Goal: Task Accomplishment & Management: Complete application form

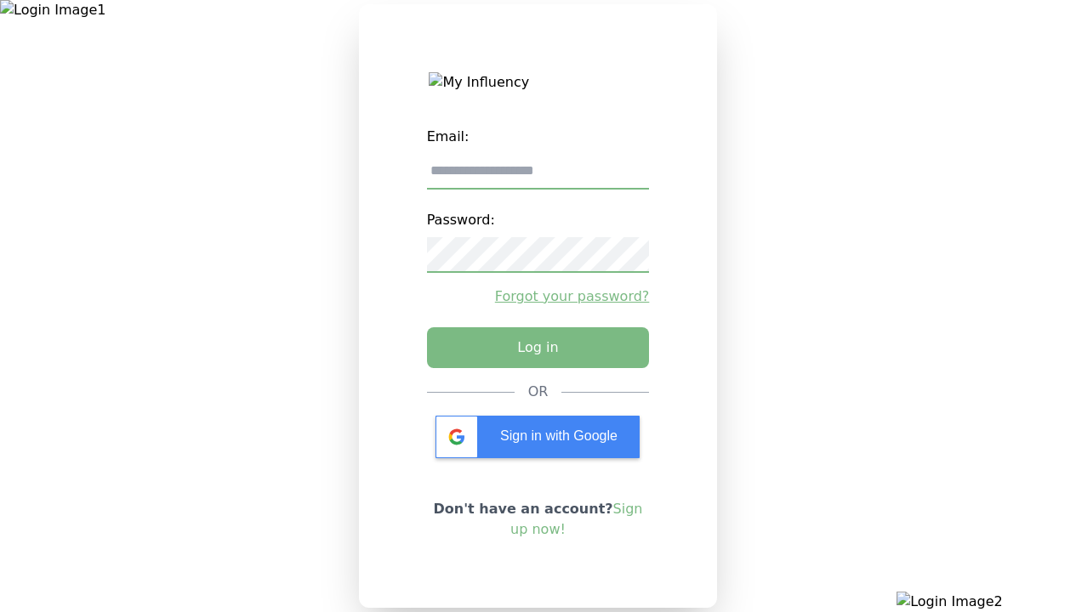
click at [537, 178] on input "email" at bounding box center [538, 172] width 223 height 36
type input "**********"
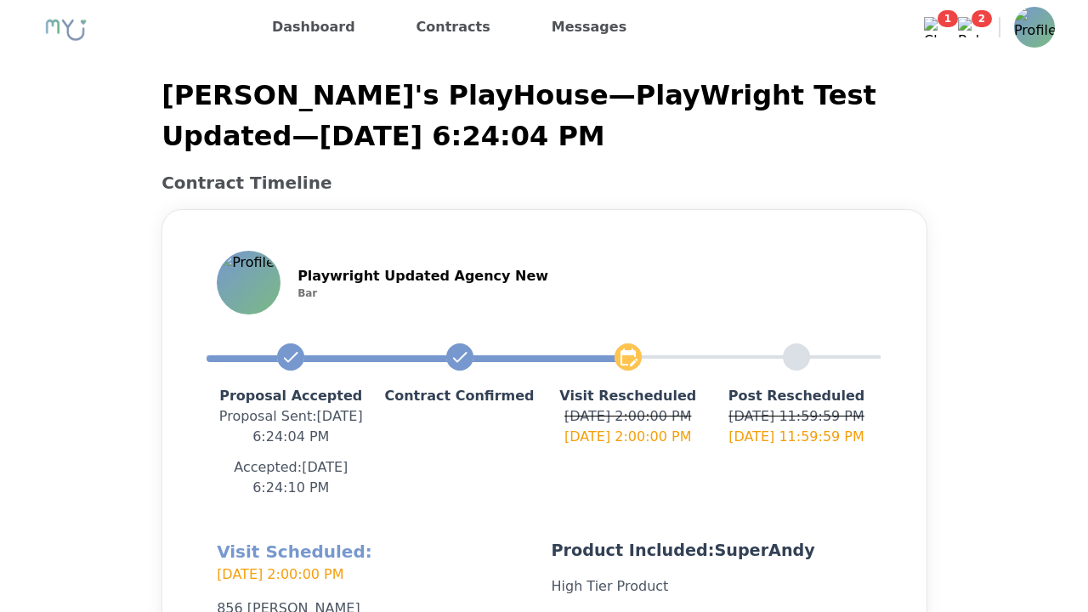
scroll to position [405, 0]
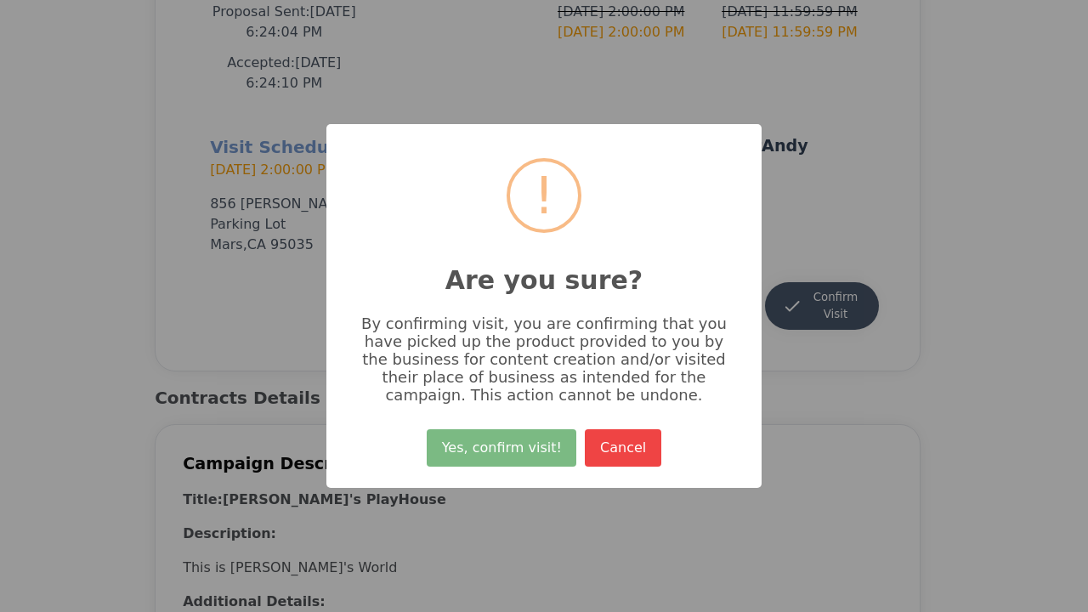
click at [504, 454] on button "Yes, confirm visit!" at bounding box center [502, 447] width 150 height 37
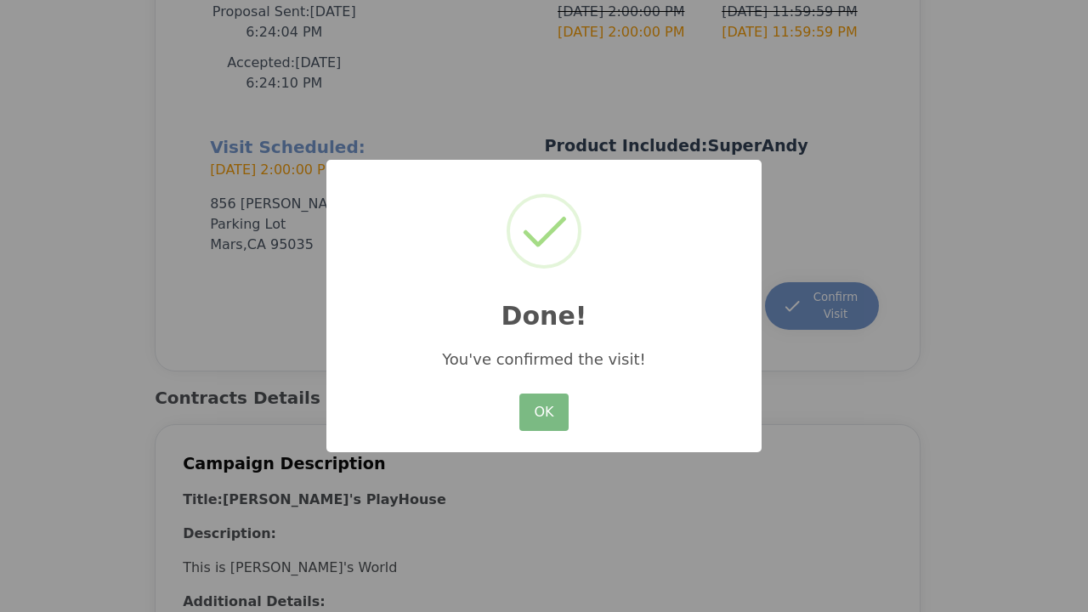
click at [544, 413] on button "OK" at bounding box center [543, 412] width 49 height 37
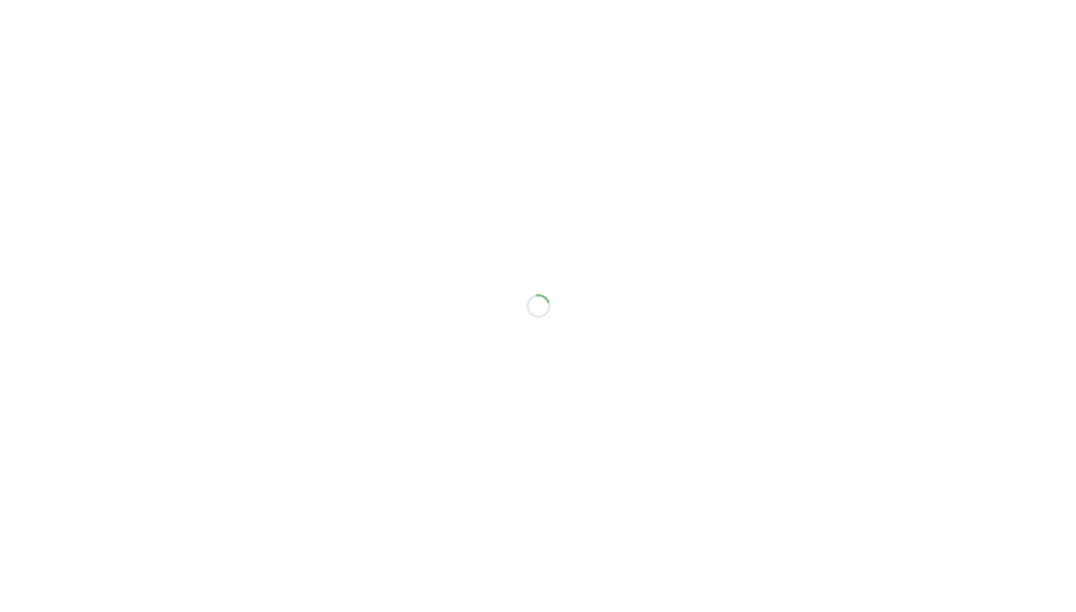
scroll to position [384, 0]
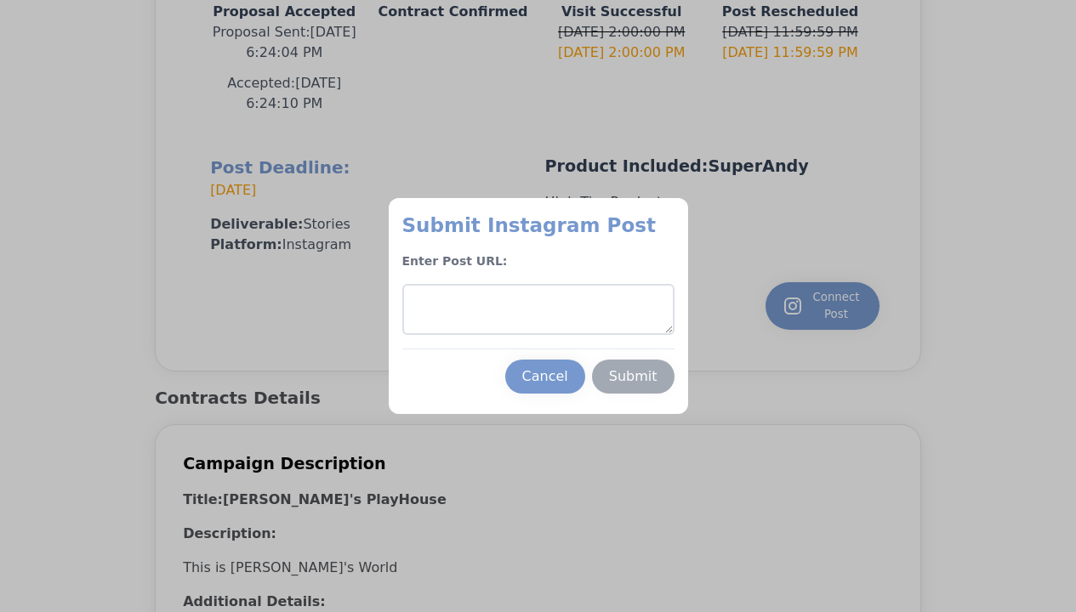
click at [537, 309] on textarea at bounding box center [538, 309] width 272 height 51
type textarea "**********"
click at [633, 377] on div "Submit" at bounding box center [633, 376] width 48 height 20
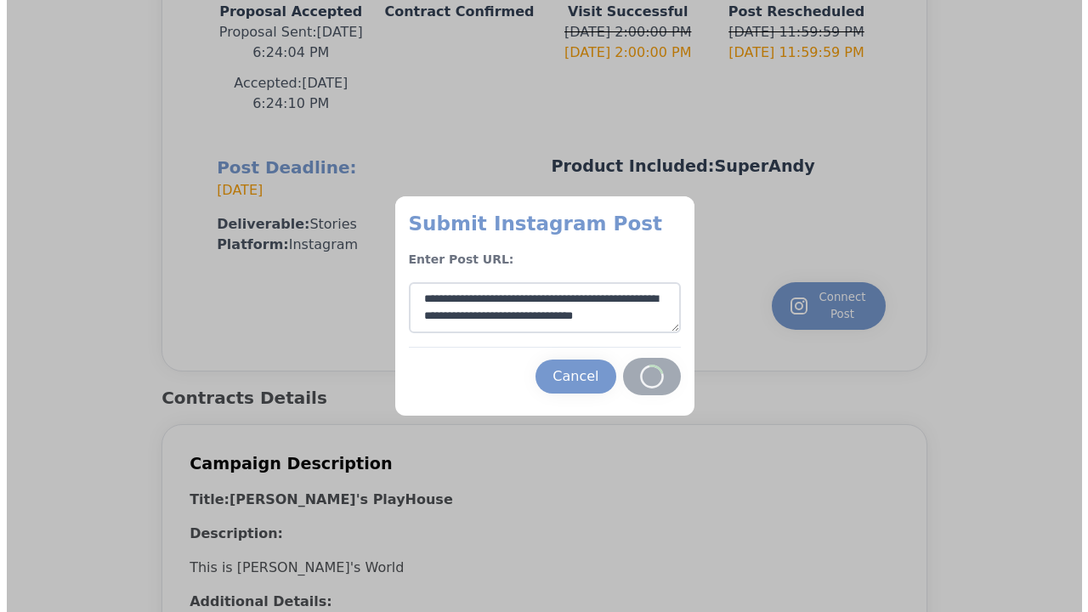
scroll to position [9, 0]
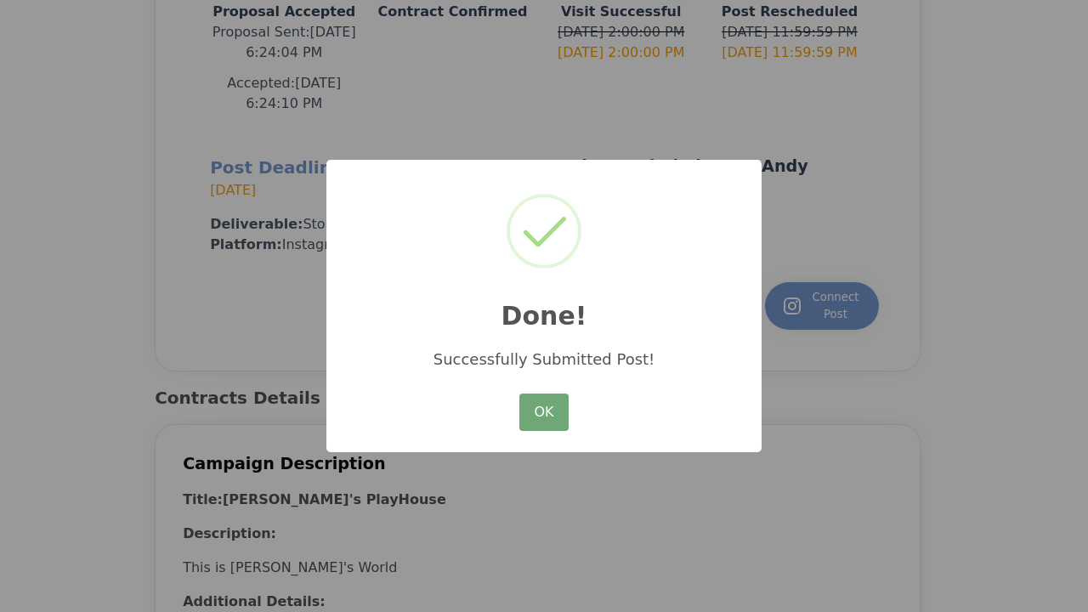
click at [544, 413] on button "OK" at bounding box center [543, 412] width 49 height 37
